Goal: Task Accomplishment & Management: Use online tool/utility

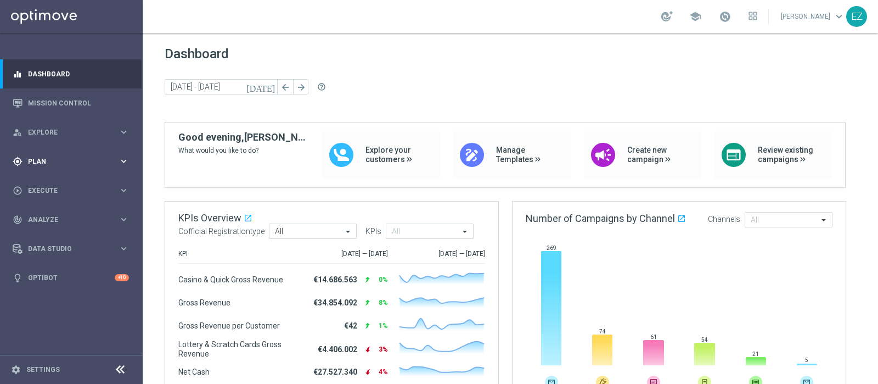
click at [41, 154] on div "gps_fixed Plan keyboard_arrow_right" at bounding box center [71, 161] width 142 height 29
click at [30, 215] on span "Templates" at bounding box center [68, 216] width 78 height 7
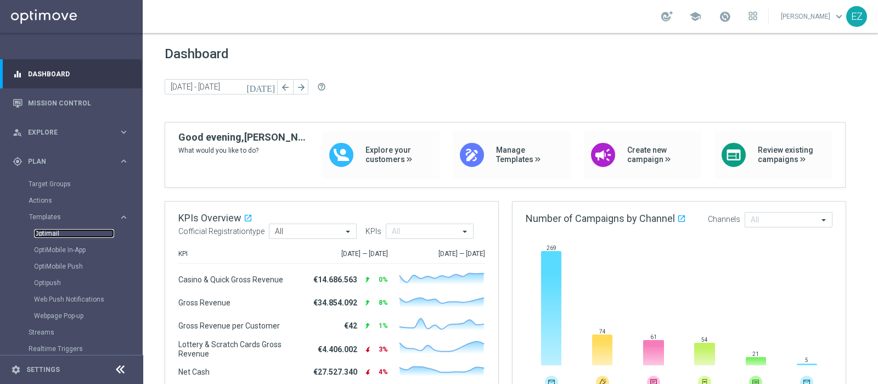
drag, startPoint x: 46, startPoint y: 232, endPoint x: 96, endPoint y: 230, distance: 49.9
click at [46, 230] on link "Optimail" at bounding box center [74, 233] width 80 height 9
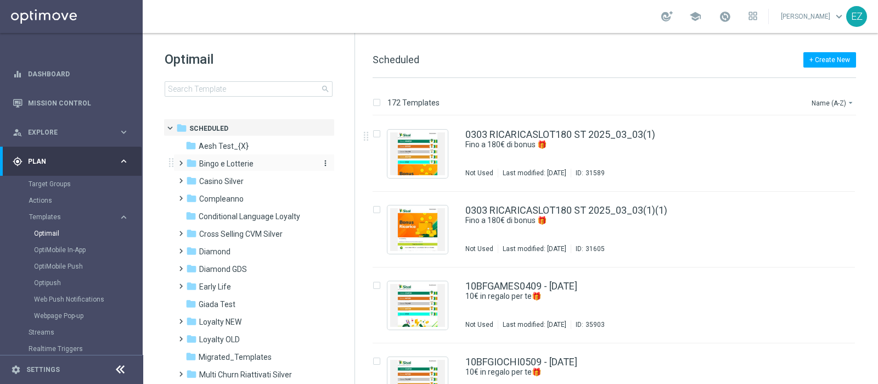
click at [209, 160] on span "Bingo e Lotterie" at bounding box center [226, 164] width 54 height 10
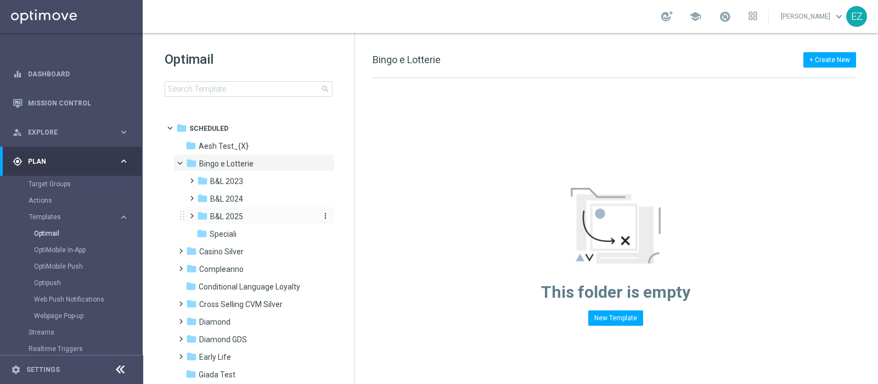
click at [232, 218] on span "B&L 2025" at bounding box center [226, 216] width 33 height 10
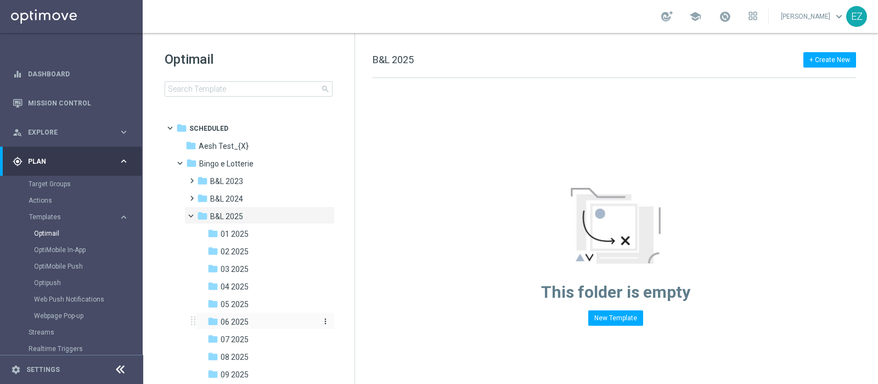
scroll to position [46, 0]
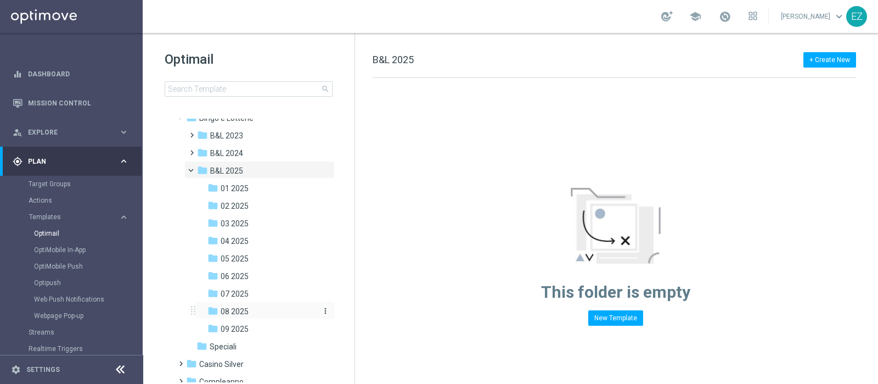
click at [244, 308] on span "08 2025" at bounding box center [235, 311] width 28 height 10
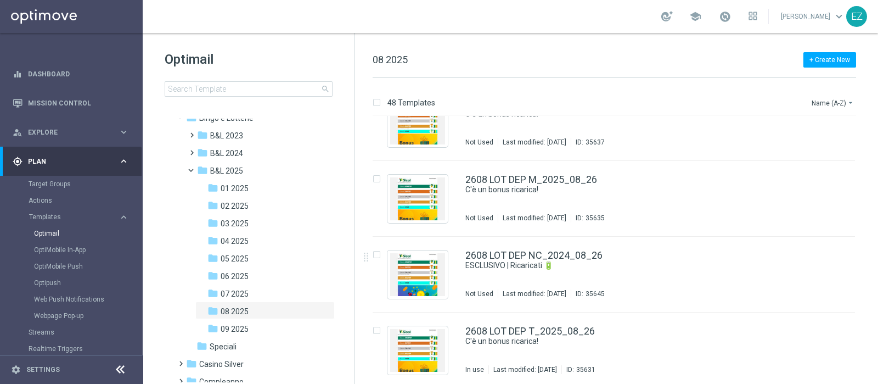
scroll to position [2945, 0]
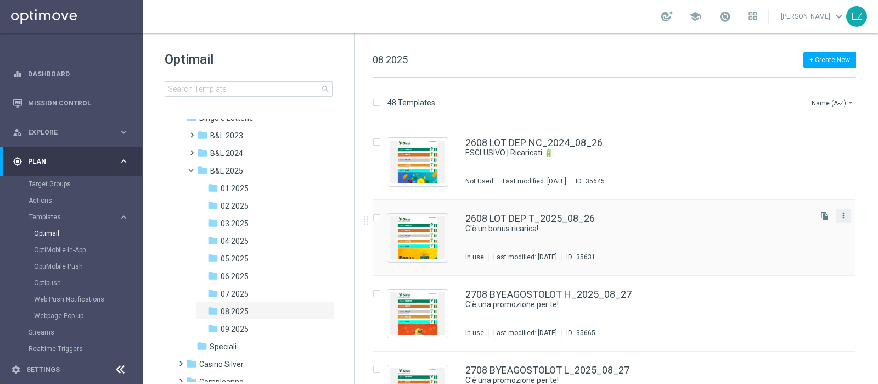
click at [842, 216] on icon "more_vert" at bounding box center [843, 215] width 9 height 9
click at [795, 241] on div "Copy To" at bounding box center [798, 242] width 66 height 8
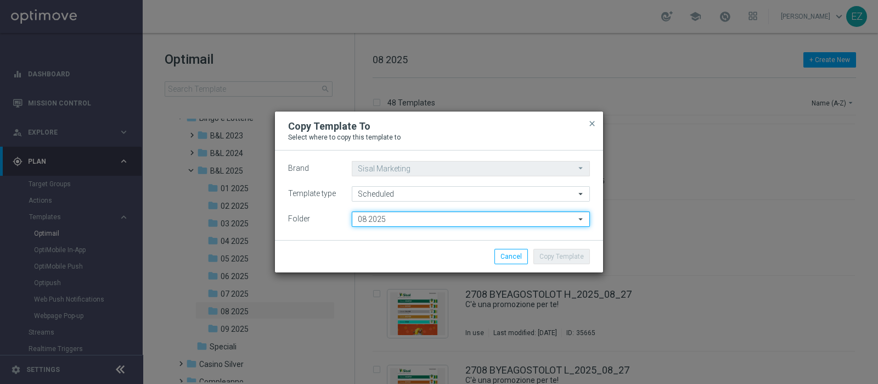
click at [397, 215] on input "08 2025" at bounding box center [471, 218] width 238 height 15
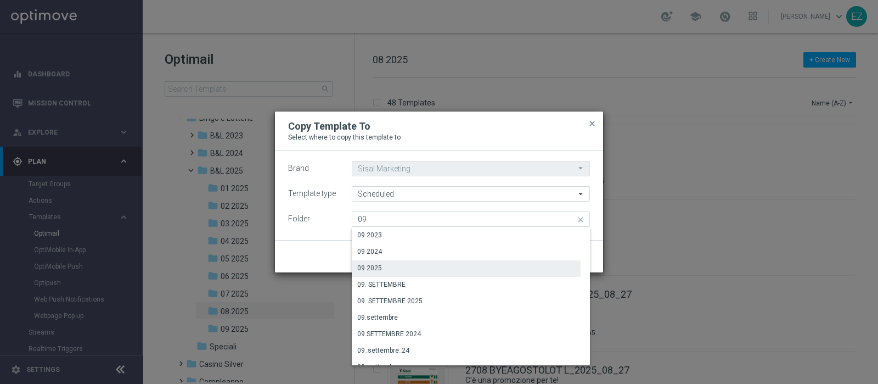
click at [379, 268] on div "09 2025" at bounding box center [369, 268] width 25 height 10
type input "09 2025"
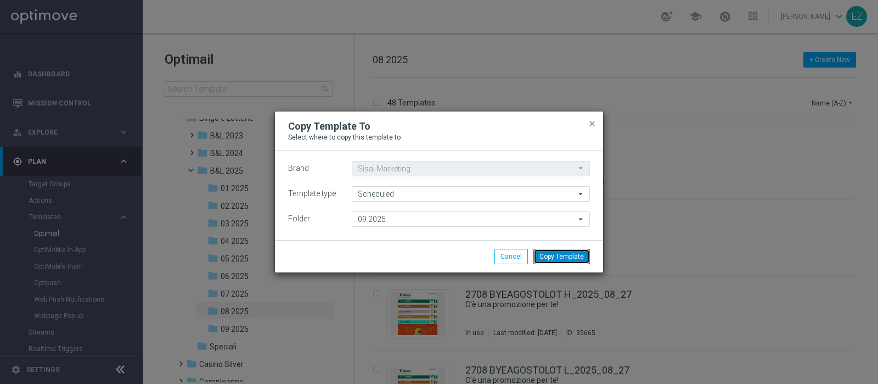
click at [564, 259] on button "Copy Template" at bounding box center [561, 256] width 57 height 15
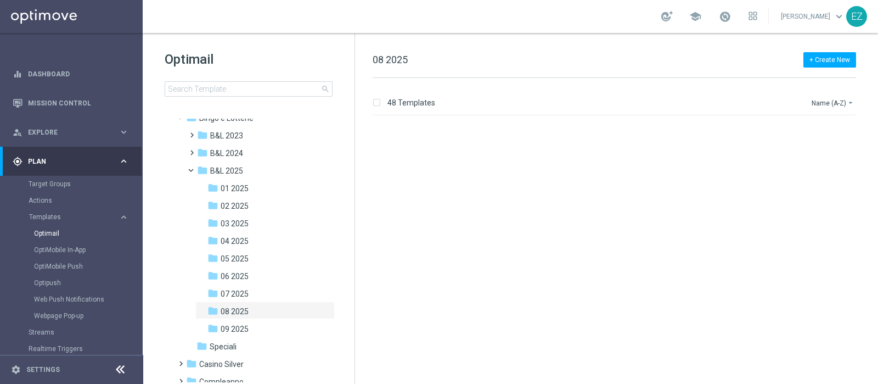
scroll to position [0, 0]
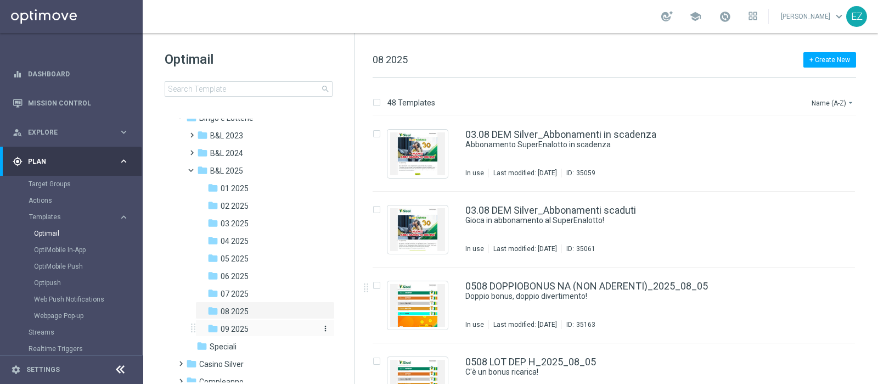
click at [232, 330] on span "09 2025" at bounding box center [235, 329] width 28 height 10
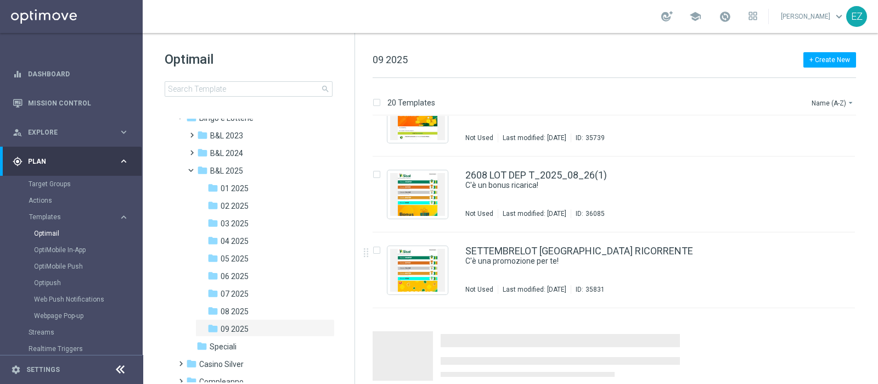
scroll to position [1246, 0]
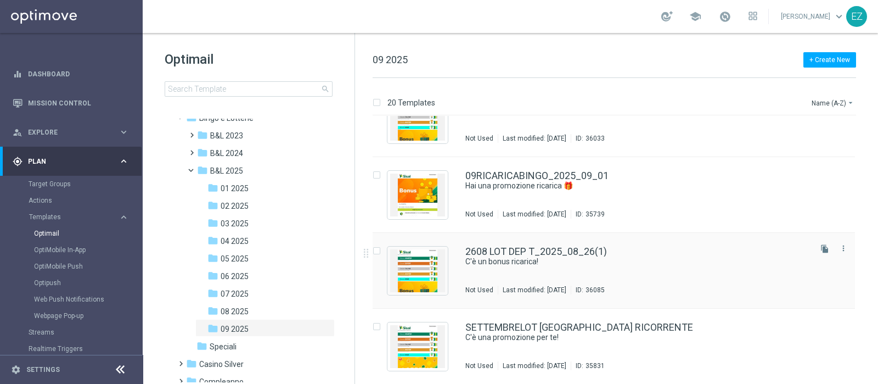
click at [559, 244] on div "2608 LOT DEP T_2025_08_26(1) C'è un bonus ricarica! Not Used Last modified: [DA…" at bounding box center [614, 271] width 482 height 76
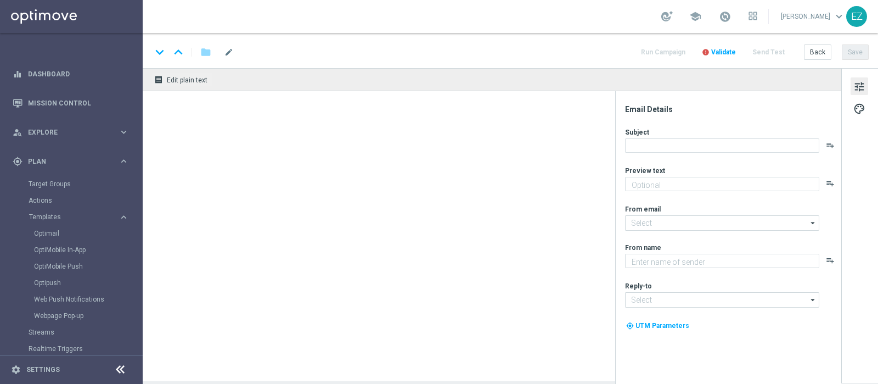
type textarea "Per [PERSON_NAME] a 80€ di bonus"
type input "[EMAIL_ADDRESS][DOMAIN_NAME]"
type textarea "Sisal"
type input "[EMAIL_ADDRESS][DOMAIN_NAME]"
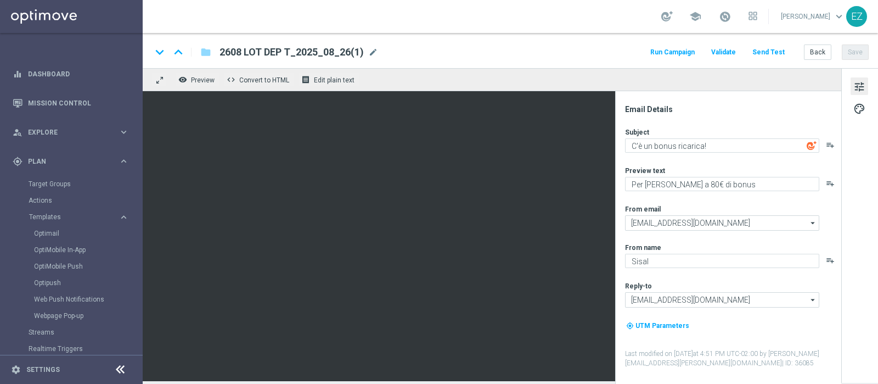
click at [371, 53] on span "mode_edit" at bounding box center [373, 52] width 10 height 10
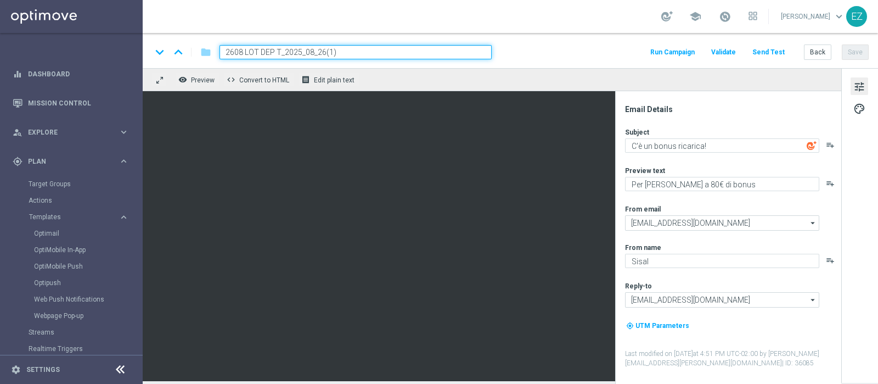
drag, startPoint x: 278, startPoint y: 49, endPoint x: 190, endPoint y: 48, distance: 88.4
click at [190, 48] on div "keyboard_arrow_down keyboard_arrow_up folder 2608 LOT DEP T_2025_08_26(1)" at bounding box center [321, 52] width 340 height 14
paste input "1109 LOT DEP G"
click at [384, 46] on input "1109 LOT DEP G_2025_08_26(1)" at bounding box center [356, 52] width 272 height 14
type input "1109 LOT DEP G_2025_09_11"
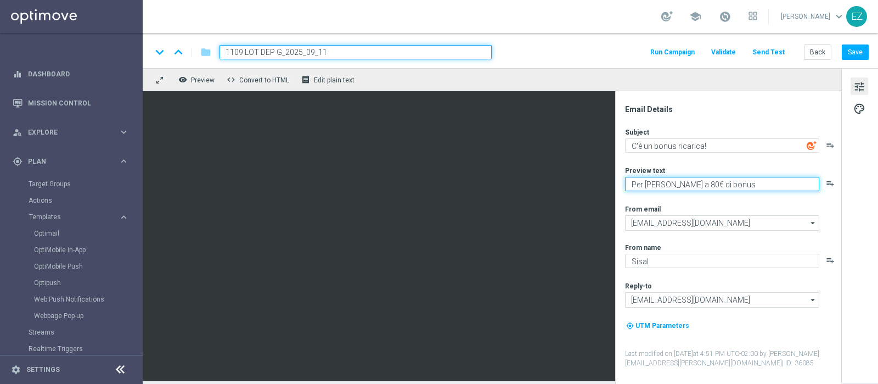
click at [676, 185] on textarea "Per [PERSON_NAME] a 80€ di bonus" at bounding box center [722, 184] width 194 height 14
type textarea "Per [PERSON_NAME] a 100€ di bonus"
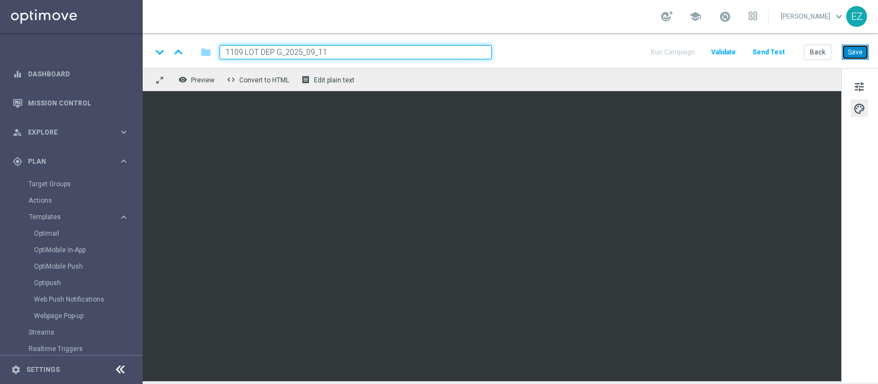
click at [849, 54] on button "Save" at bounding box center [855, 51] width 27 height 15
